Goal: Find specific page/section: Find specific page/section

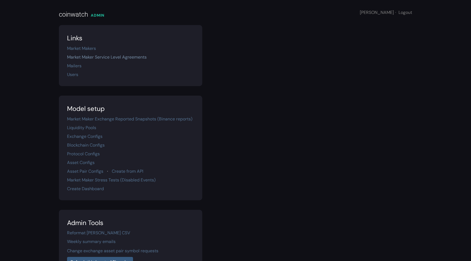
click at [116, 59] on link "Market Maker Service Level Agreements" at bounding box center [107, 57] width 80 height 6
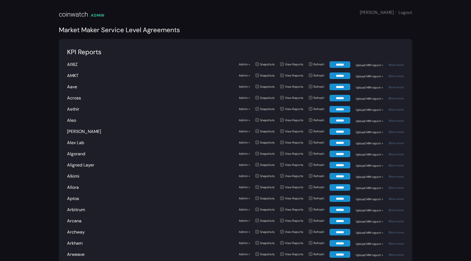
scroll to position [596, 0]
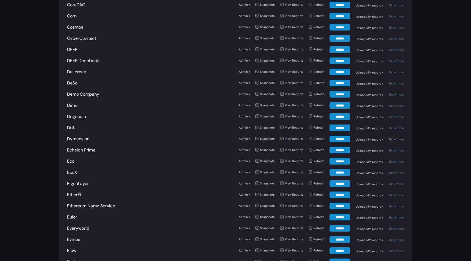
click at [395, 137] on link "Show more" at bounding box center [397, 139] width 16 height 4
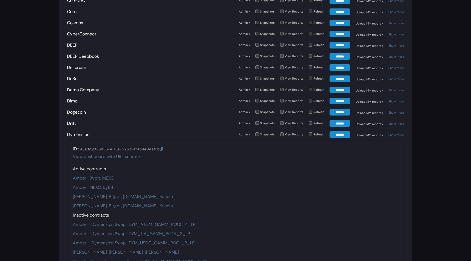
scroll to position [601, 0]
click at [81, 131] on link "Dymension" at bounding box center [78, 134] width 22 height 6
